Goal: Information Seeking & Learning: Learn about a topic

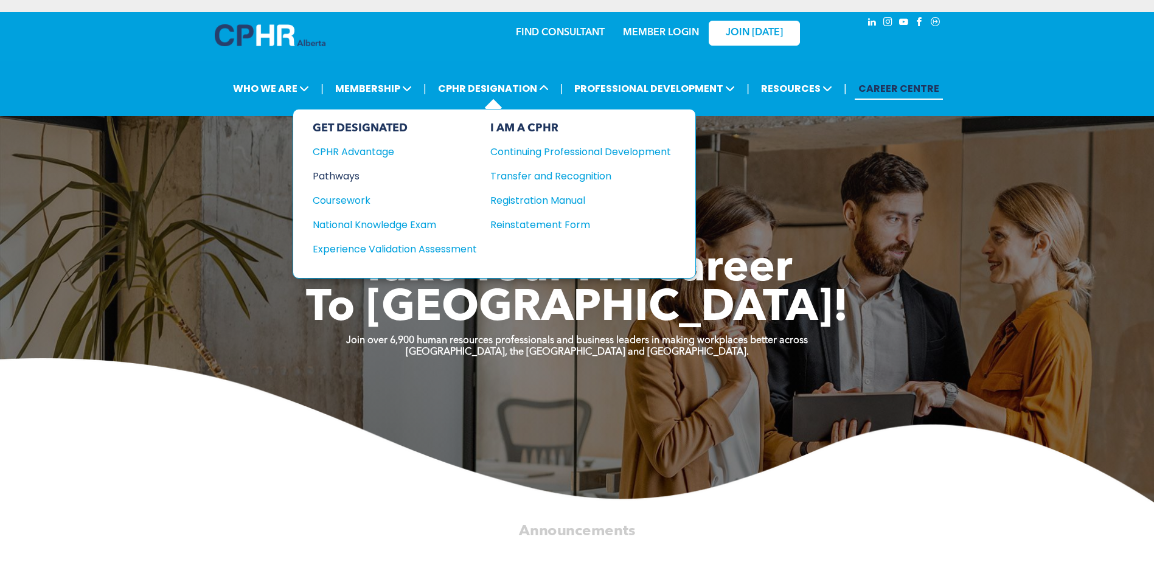
click at [337, 180] on div "Pathways" at bounding box center [387, 176] width 148 height 15
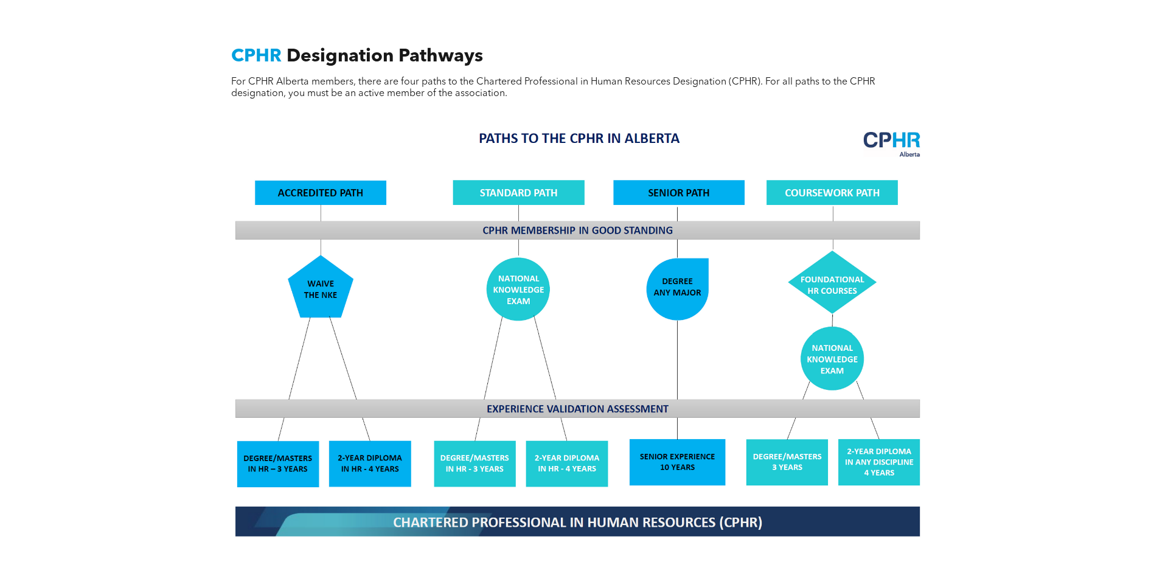
scroll to position [974, 0]
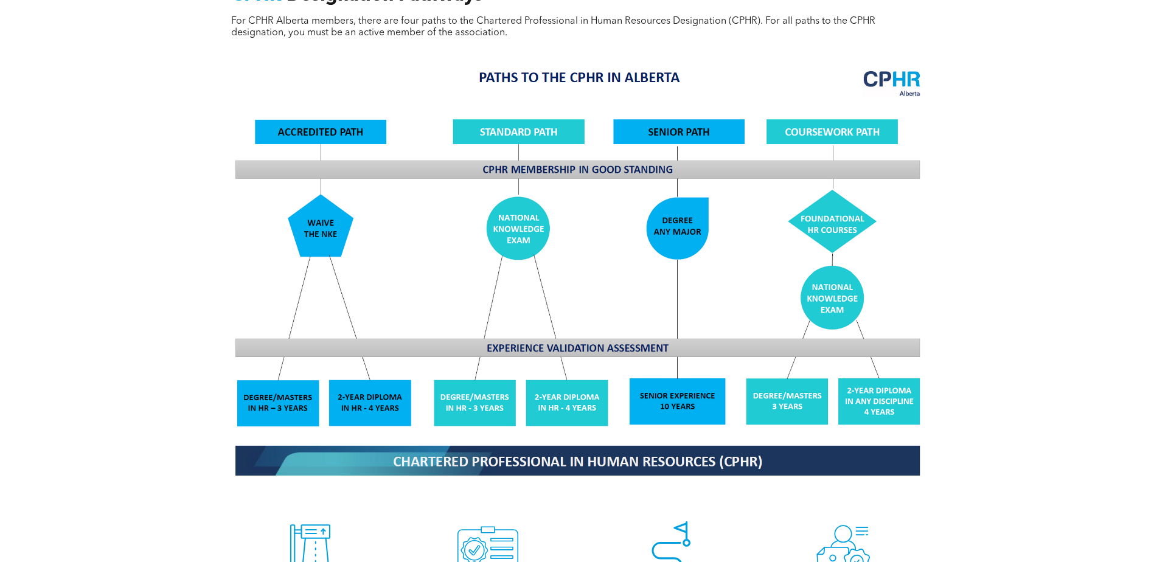
drag, startPoint x: 668, startPoint y: 218, endPoint x: 668, endPoint y: 201, distance: 17.6
click at [669, 217] on img at bounding box center [577, 272] width 705 height 424
click at [667, 113] on img at bounding box center [577, 272] width 705 height 424
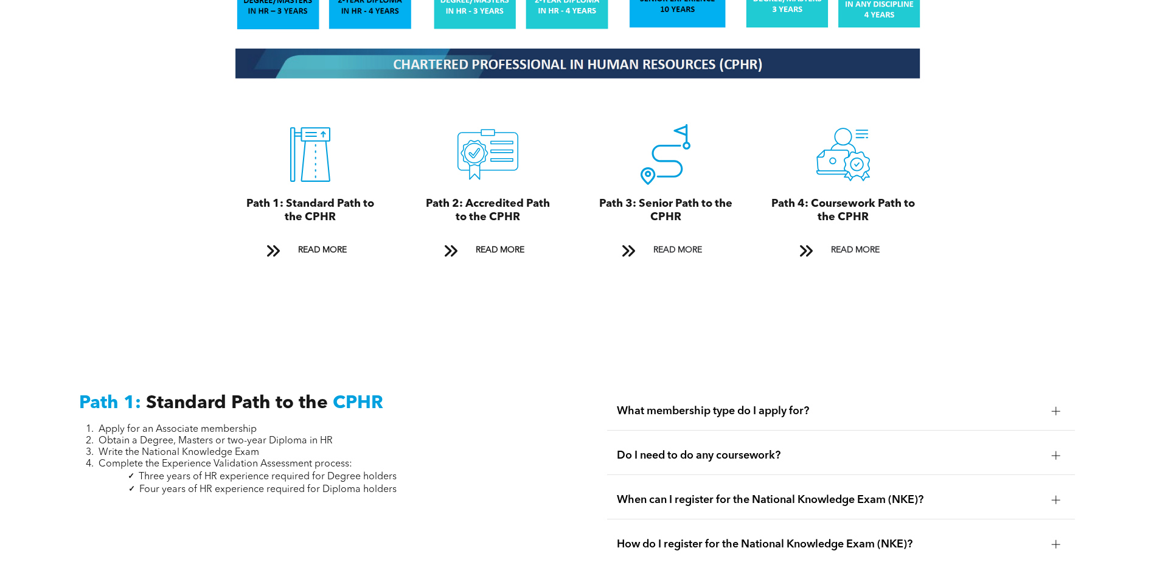
scroll to position [1400, 0]
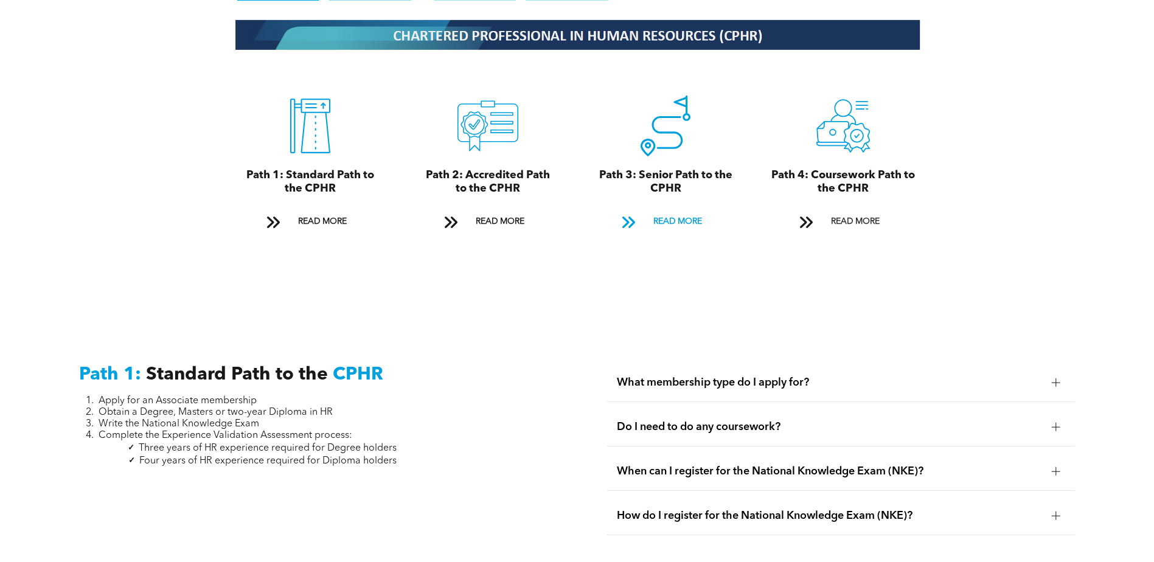
click at [668, 211] on span "READ MORE" at bounding box center [677, 222] width 57 height 23
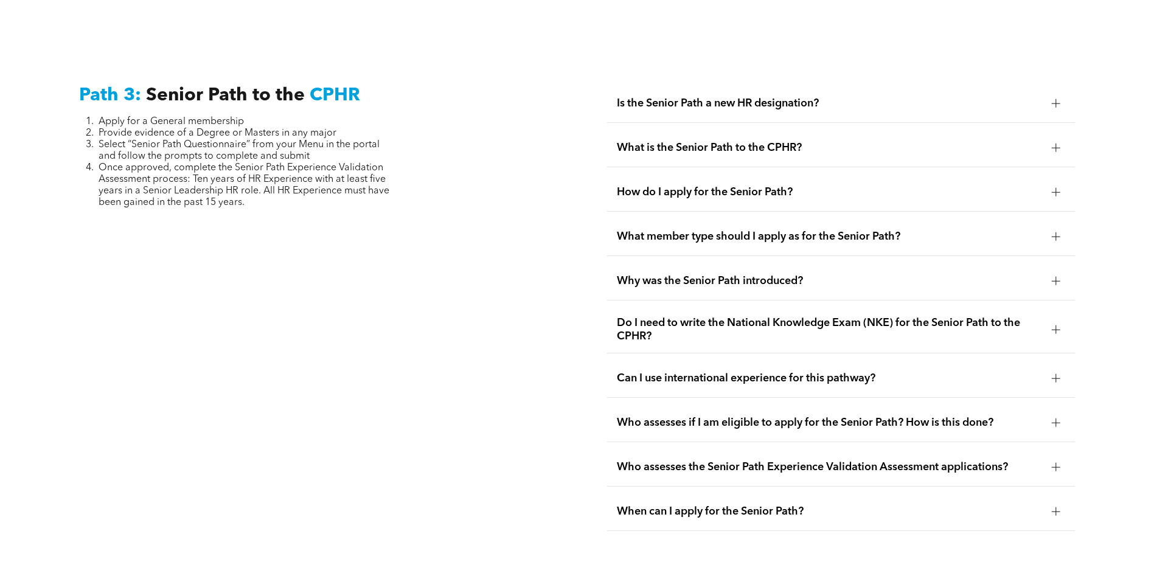
scroll to position [3055, 0]
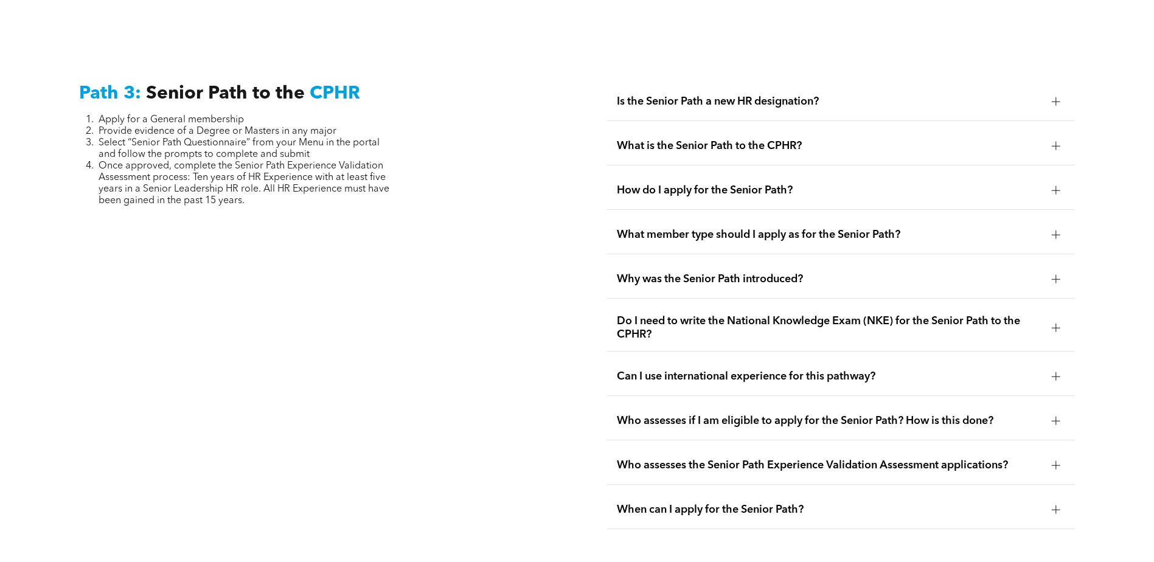
click at [717, 95] on span "Is the Senior Path a new HR designation?" at bounding box center [829, 101] width 425 height 13
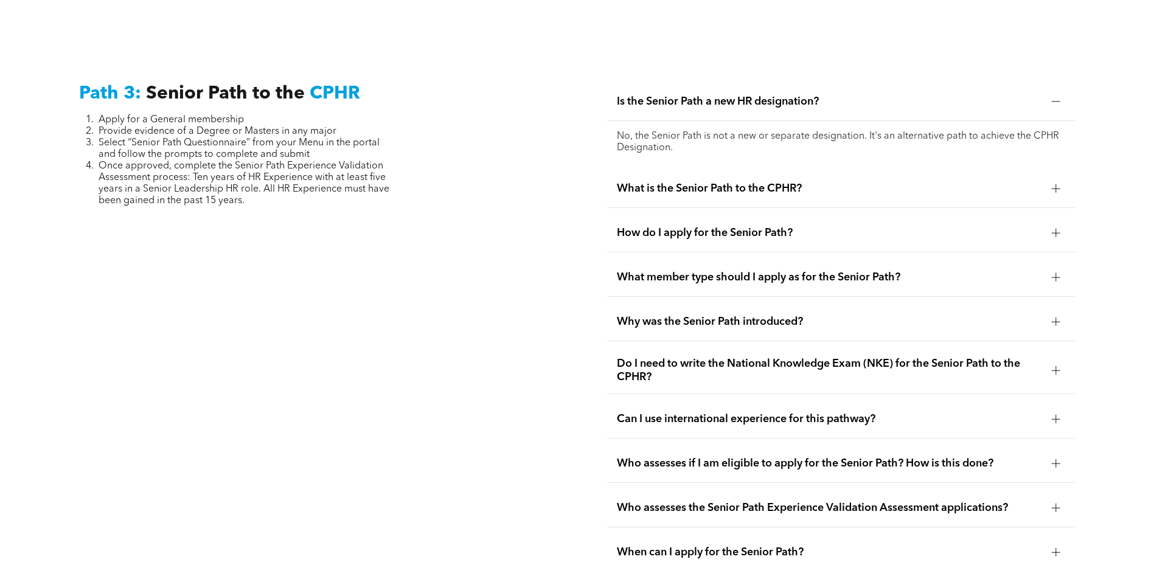
click at [1055, 184] on div at bounding box center [1056, 188] width 9 height 9
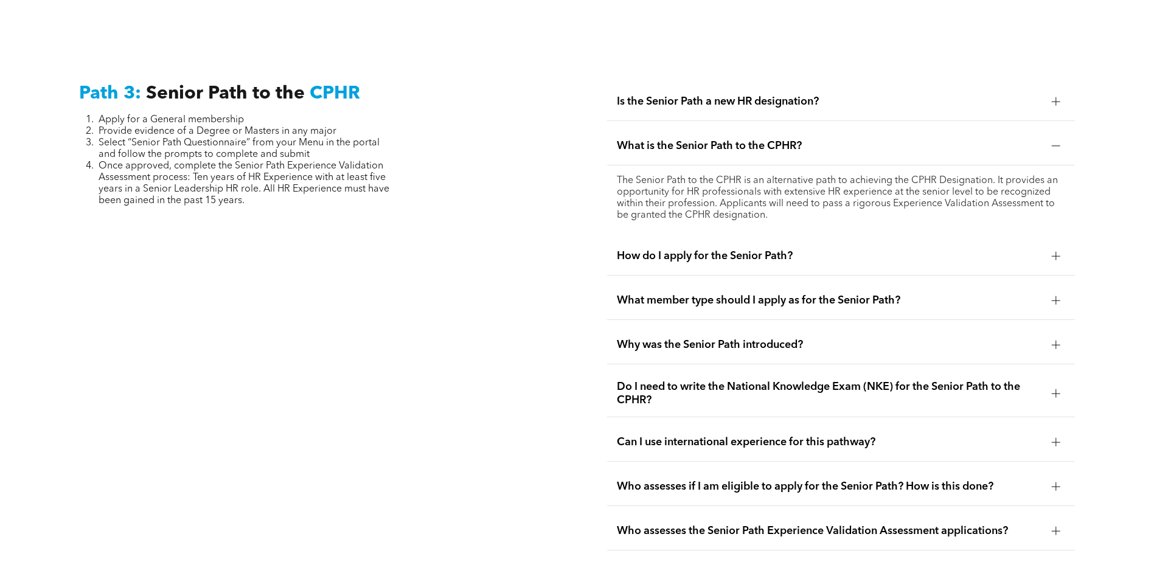
click at [1061, 247] on div at bounding box center [1056, 256] width 18 height 18
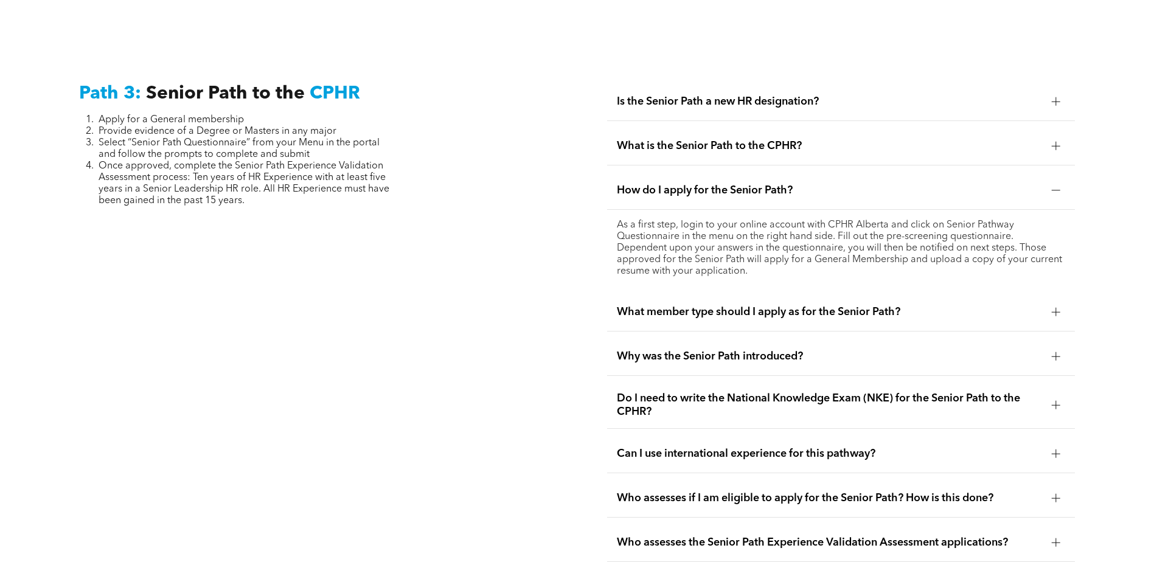
click at [1053, 308] on div at bounding box center [1056, 312] width 9 height 9
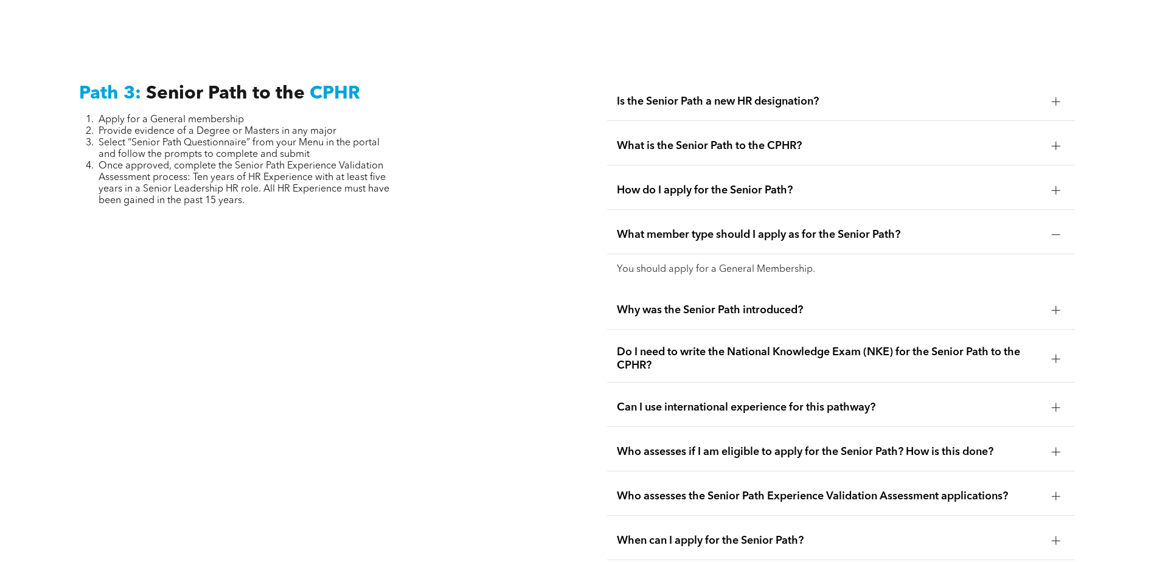
click at [1055, 306] on div at bounding box center [1056, 310] width 9 height 9
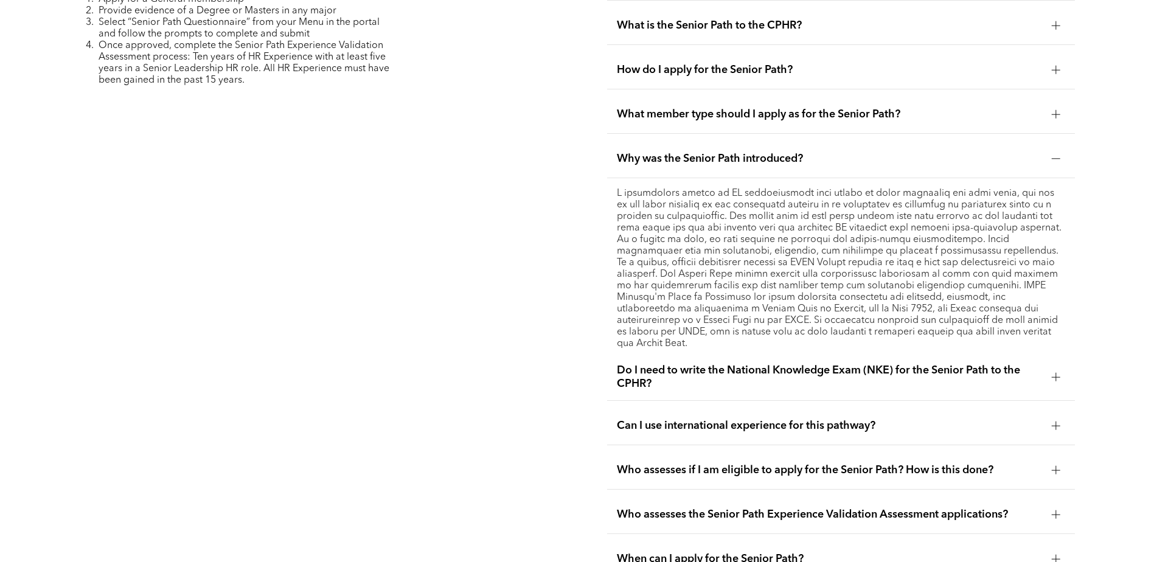
scroll to position [3177, 0]
click at [1051, 367] on div at bounding box center [1056, 376] width 18 height 18
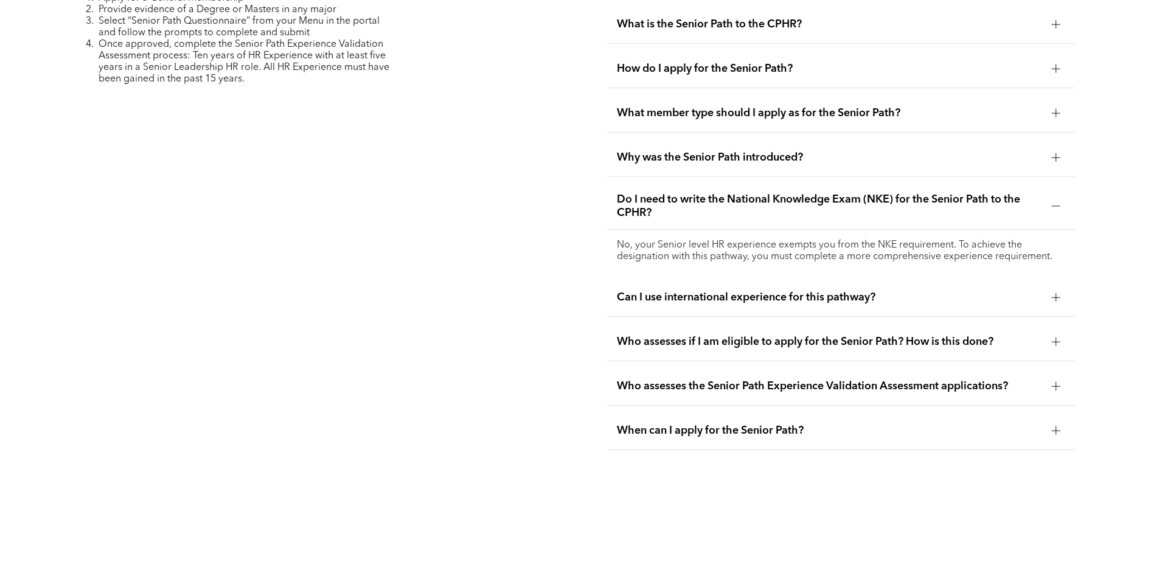
click at [1062, 333] on div at bounding box center [1056, 342] width 18 height 18
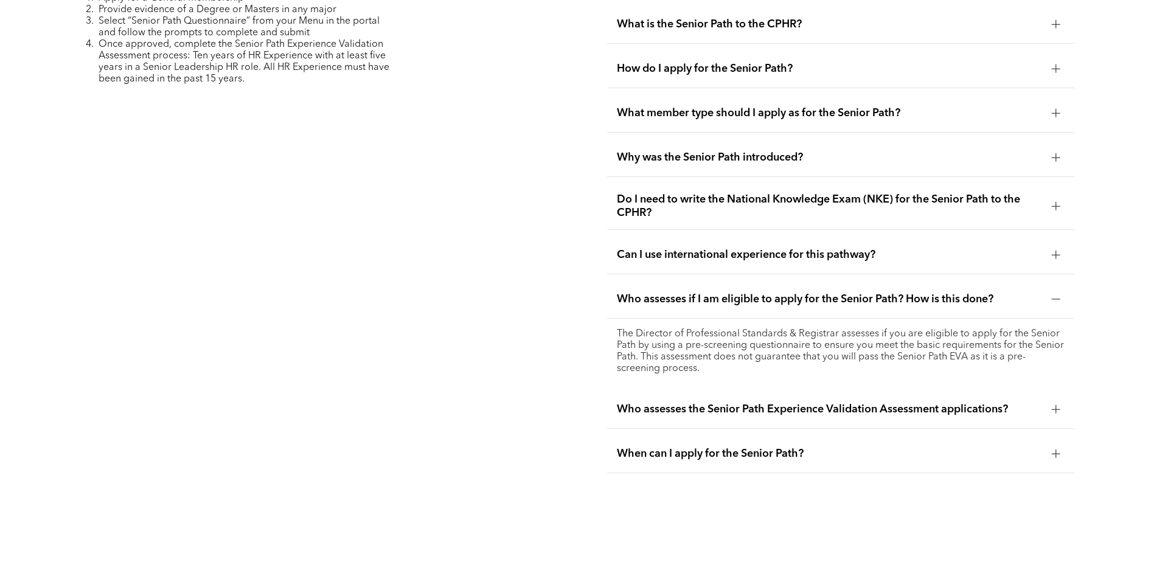
click at [1054, 445] on div at bounding box center [1056, 454] width 18 height 18
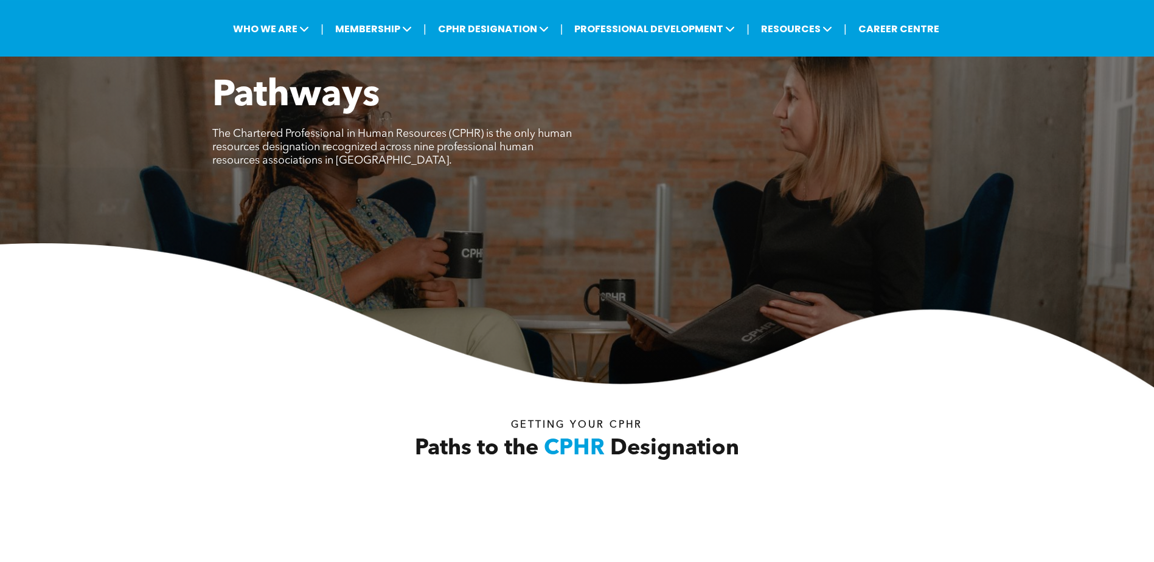
scroll to position [0, 0]
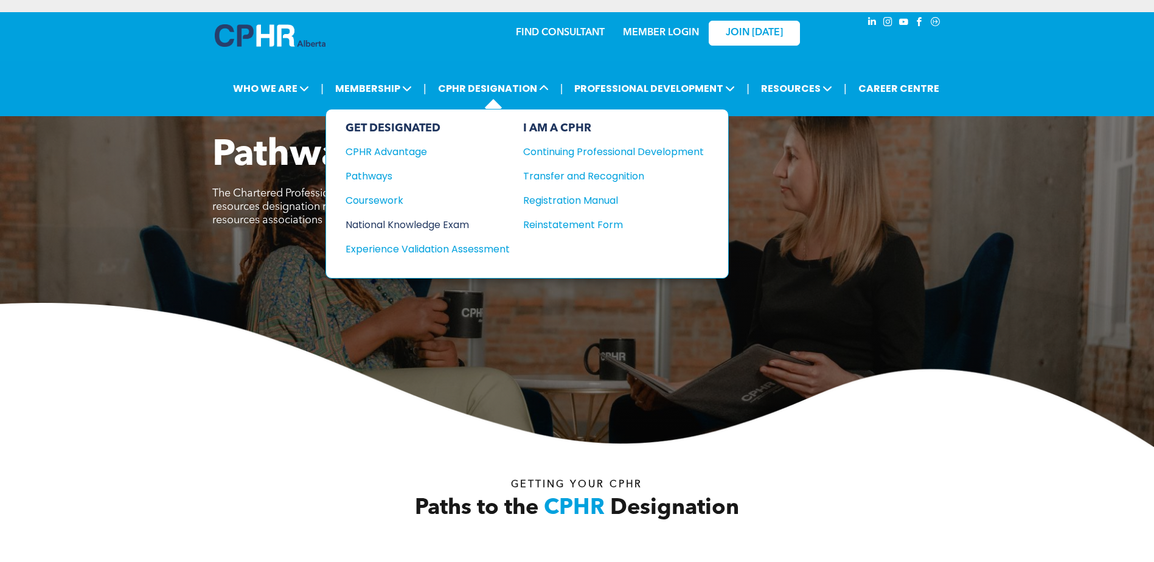
click at [436, 220] on div "National Knowledge Exam" at bounding box center [420, 224] width 148 height 15
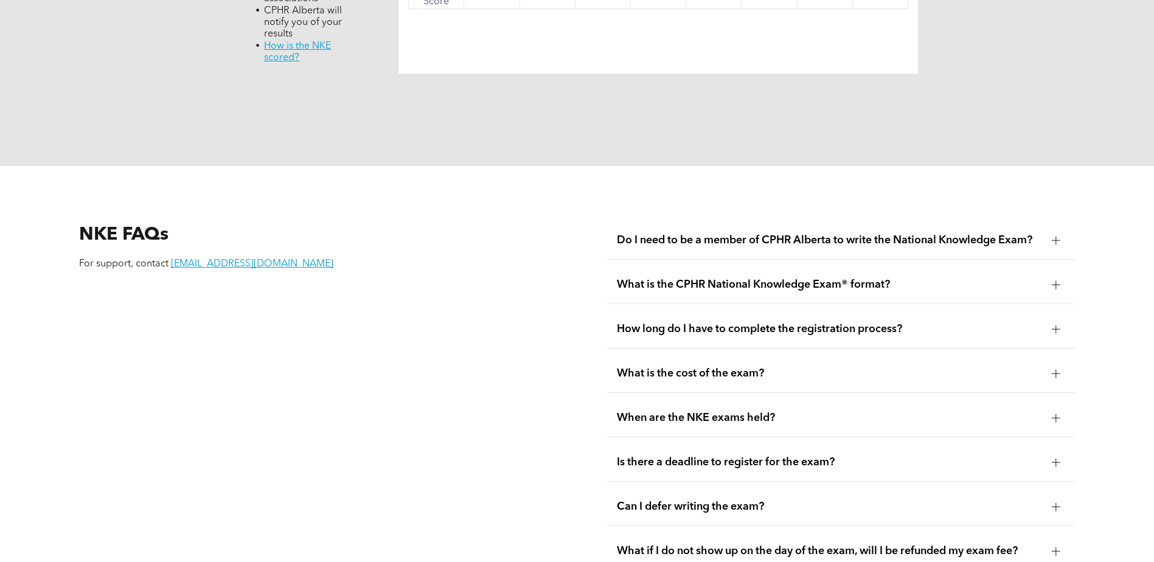
scroll to position [1521, 0]
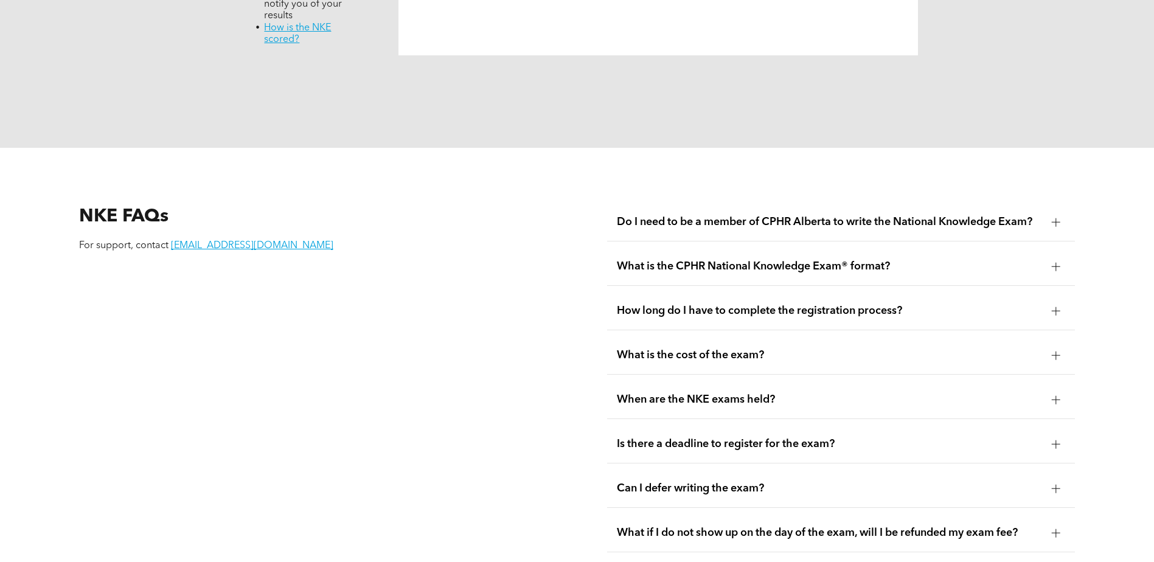
click at [812, 381] on div "When are the NKE exams held?" at bounding box center [841, 400] width 468 height 38
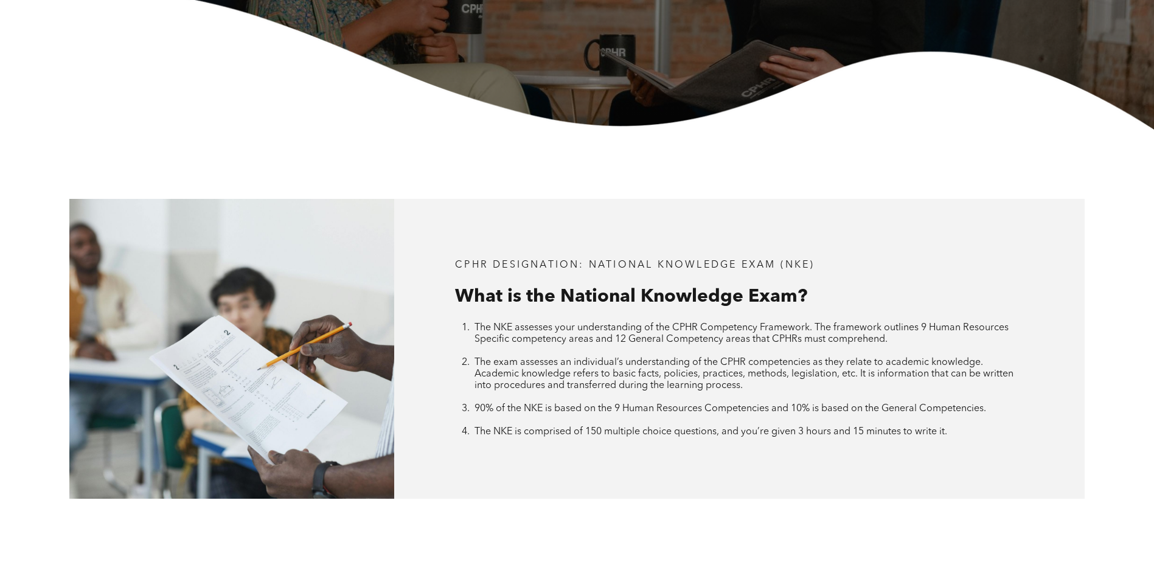
scroll to position [0, 0]
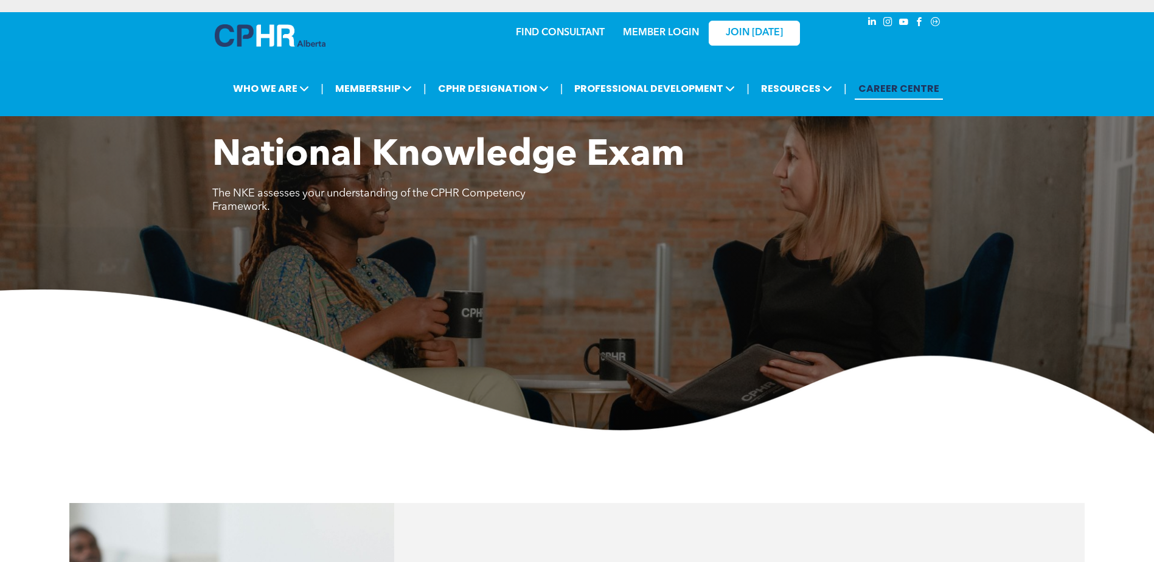
click at [887, 89] on link "CAREER CENTRE" at bounding box center [899, 88] width 88 height 23
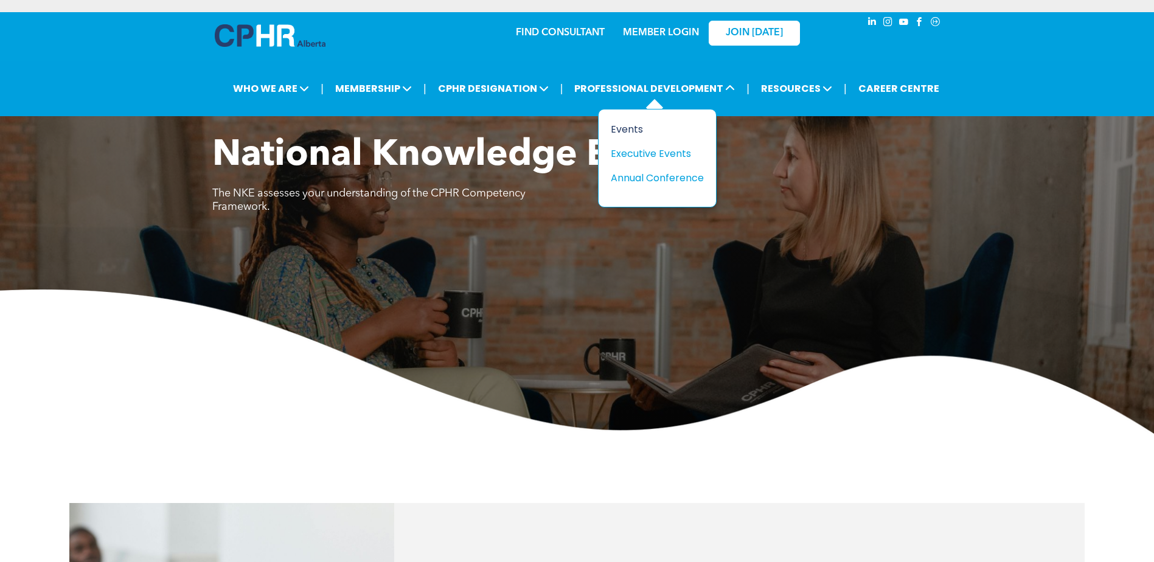
click at [640, 123] on div "Events" at bounding box center [653, 129] width 84 height 15
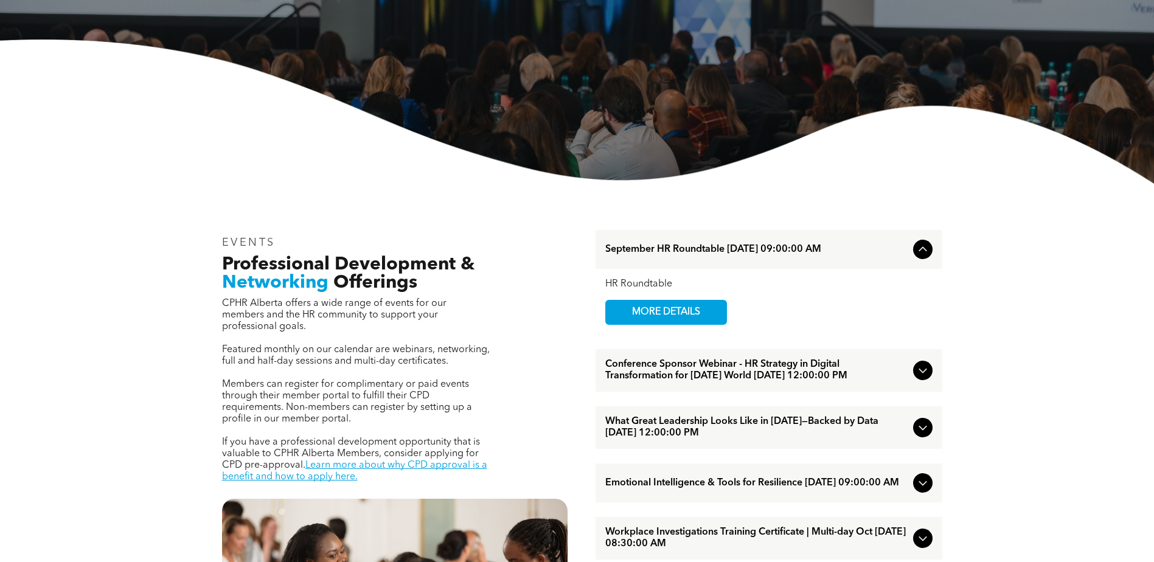
scroll to position [304, 0]
